Goal: Task Accomplishment & Management: Manage account settings

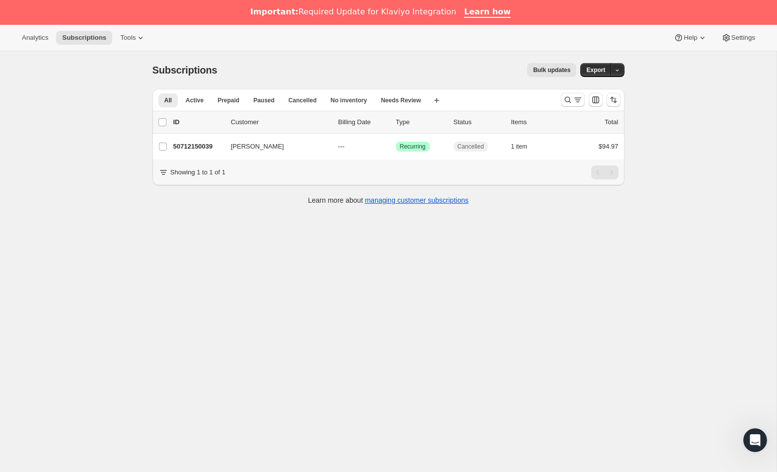
click at [567, 72] on span "Bulk updates" at bounding box center [551, 70] width 37 height 8
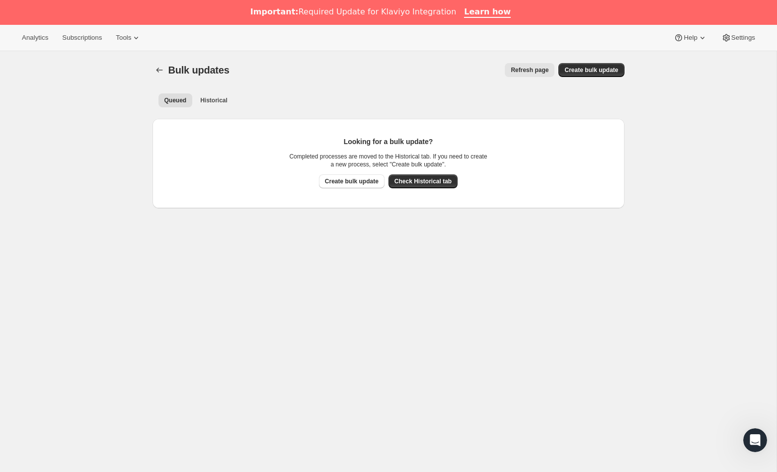
click at [533, 75] on button "Refresh page" at bounding box center [530, 70] width 50 height 14
click at [159, 70] on icon "Bulk updates" at bounding box center [159, 70] width 10 height 10
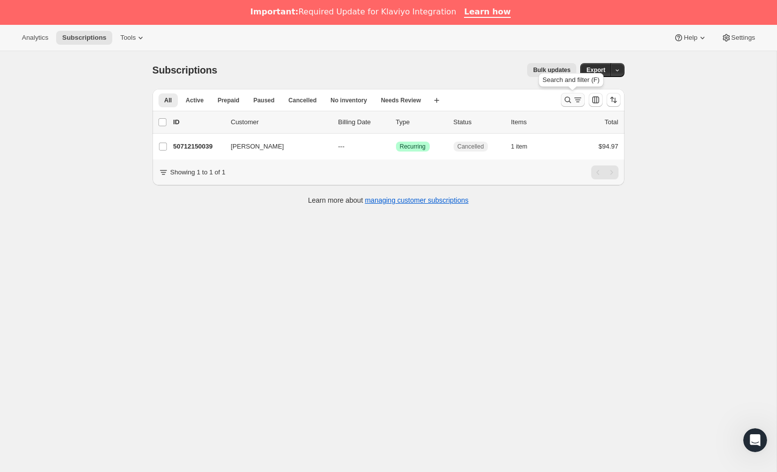
click at [563, 100] on icon "Search and filter results" at bounding box center [568, 100] width 10 height 10
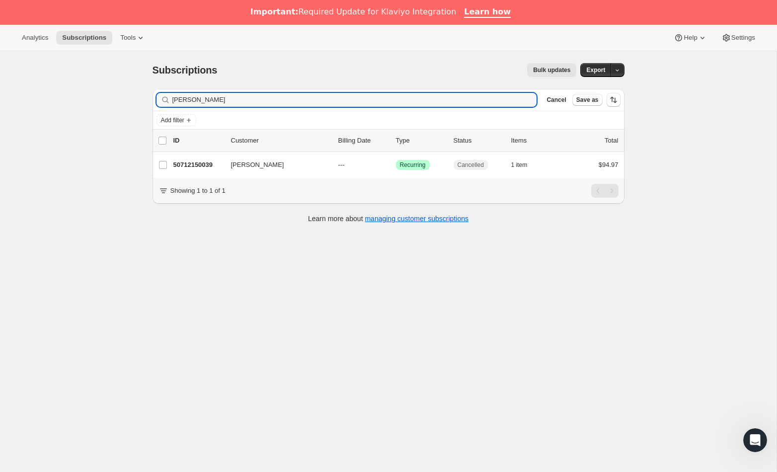
drag, startPoint x: 240, startPoint y: 102, endPoint x: 66, endPoint y: 94, distance: 174.5
click at [66, 94] on div "Subscriptions. This page is ready Subscriptions Bulk updates More actions Bulk …" at bounding box center [388, 287] width 776 height 472
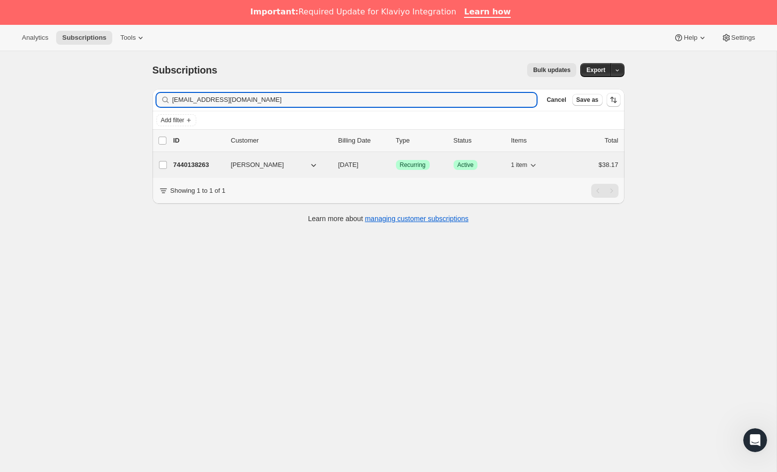
type input "[EMAIL_ADDRESS][DOMAIN_NAME]"
click at [217, 165] on p "7440138263" at bounding box center [198, 165] width 50 height 10
